Goal: Use online tool/utility: Utilize a website feature to perform a specific function

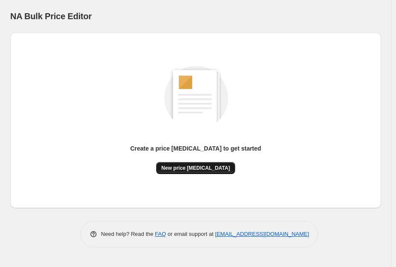
click at [205, 172] on button "New price [MEDICAL_DATA]" at bounding box center [195, 168] width 79 height 12
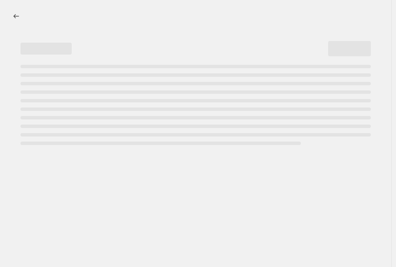
select select "percentage"
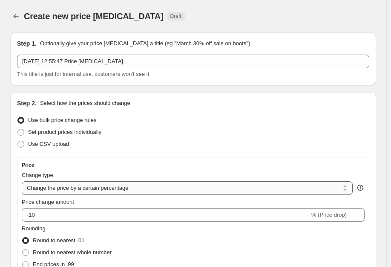
click at [348, 192] on select "Change the price to a certain amount Change the price by a certain amount Chang…" at bounding box center [187, 188] width 331 height 14
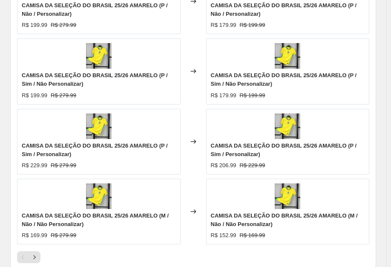
scroll to position [852, 0]
